Goal: Task Accomplishment & Management: Manage account settings

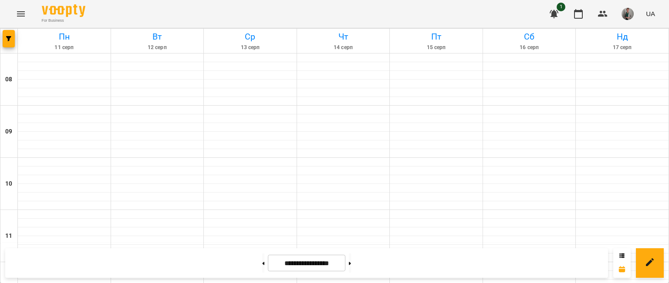
scroll to position [374, 0]
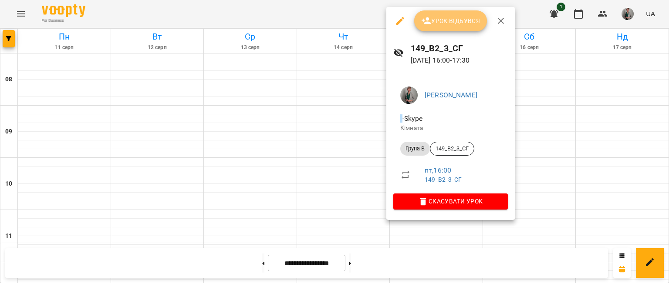
click at [441, 27] on button "Урок відбувся" at bounding box center [450, 20] width 73 height 21
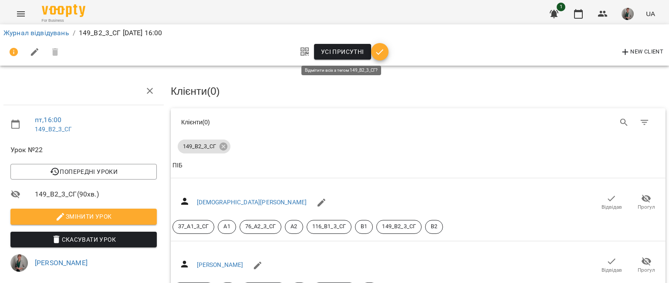
click at [348, 57] on span "Усі присутні" at bounding box center [342, 52] width 43 height 10
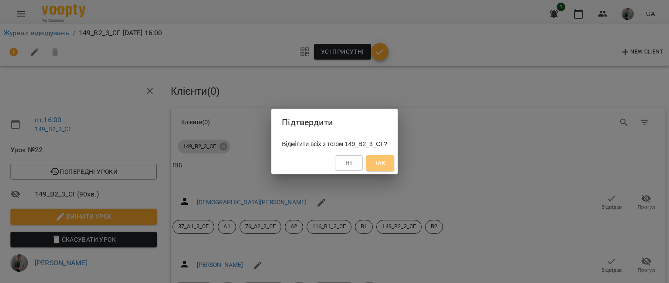
click at [383, 160] on span "Так" at bounding box center [379, 163] width 11 height 10
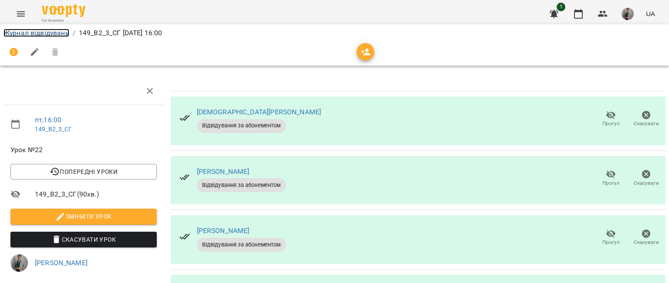
click at [38, 35] on link "Журнал відвідувань" at bounding box center [36, 33] width 66 height 8
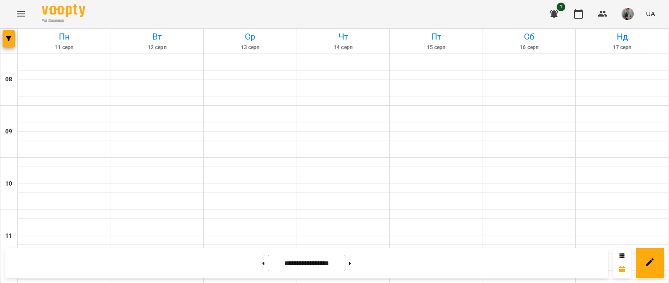
scroll to position [498, 0]
click at [351, 265] on button at bounding box center [350, 263] width 2 height 19
type input "**********"
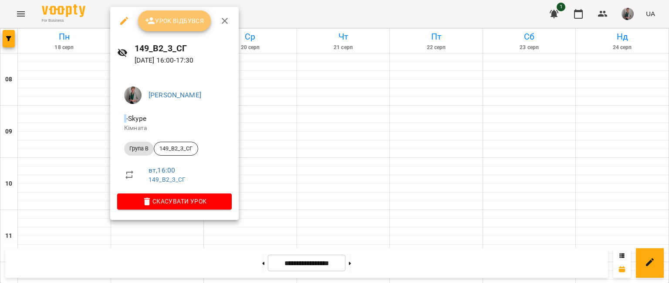
click at [160, 19] on span "Урок відбувся" at bounding box center [174, 21] width 59 height 10
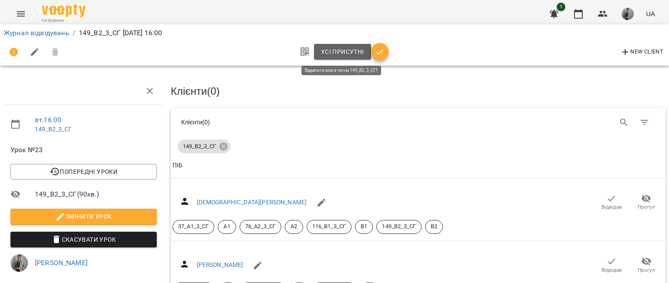
click at [345, 47] on span "Усі присутні" at bounding box center [342, 52] width 43 height 10
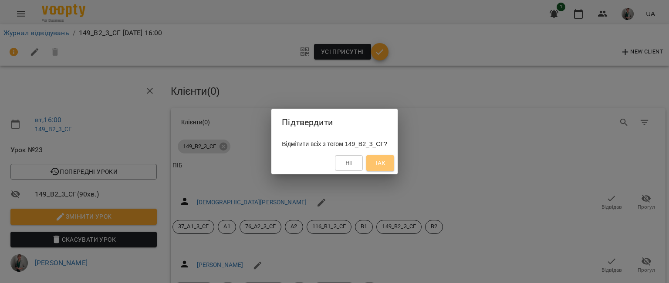
click at [386, 167] on span "Так" at bounding box center [379, 163] width 11 height 10
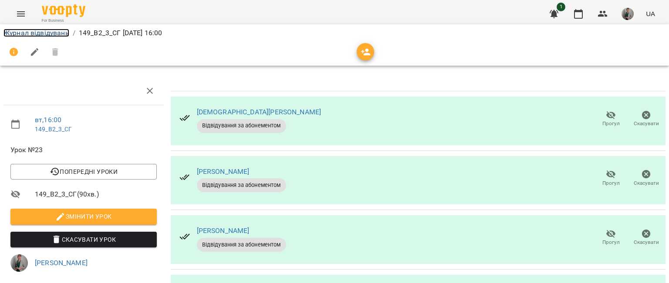
click at [53, 35] on link "Журнал відвідувань" at bounding box center [36, 33] width 66 height 8
